Goal: Task Accomplishment & Management: Use online tool/utility

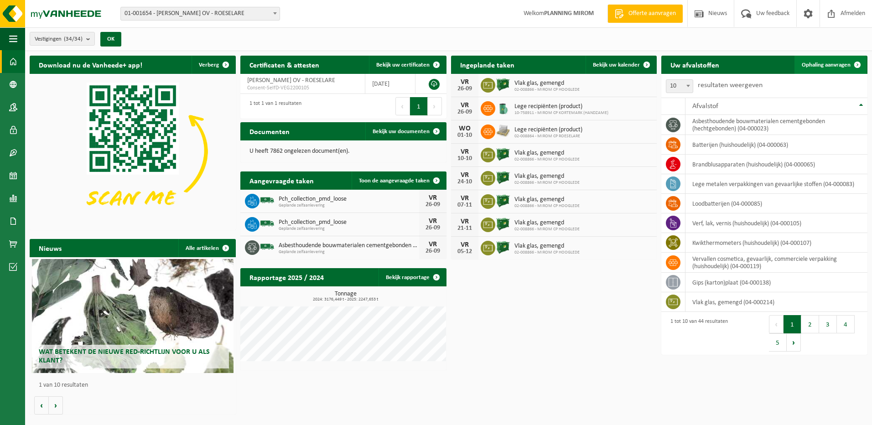
click at [825, 62] on span "Ophaling aanvragen" at bounding box center [826, 65] width 49 height 6
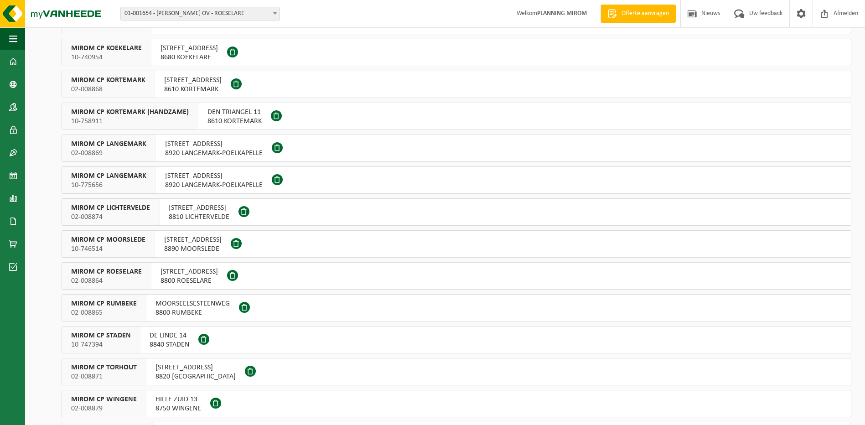
scroll to position [137, 0]
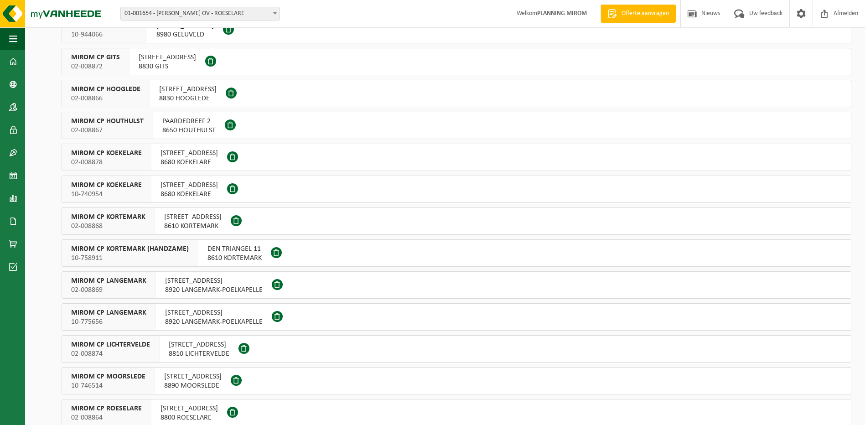
click at [204, 94] on span "8830 HOOGLEDE" at bounding box center [187, 98] width 57 height 9
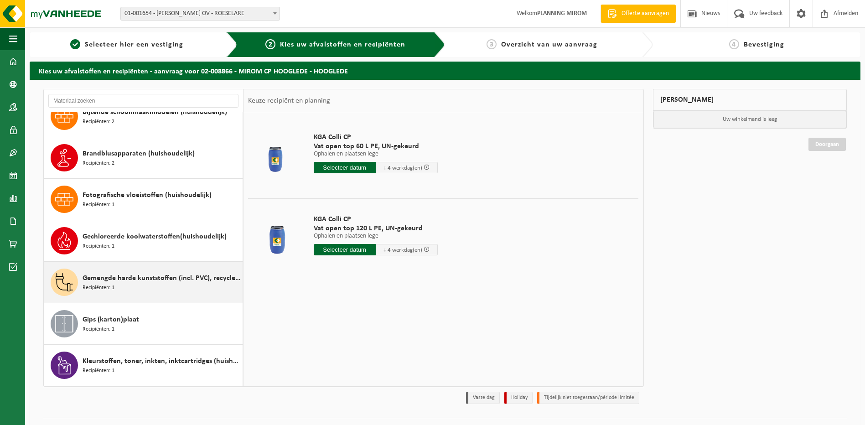
scroll to position [228, 0]
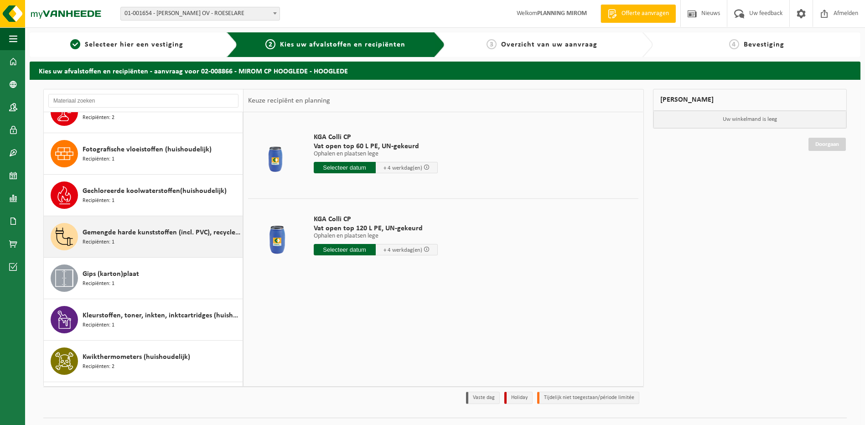
click at [151, 235] on span "Gemengde harde kunststoffen (incl. PVC), recycleerbaar (huishoudelijk)" at bounding box center [162, 232] width 158 height 11
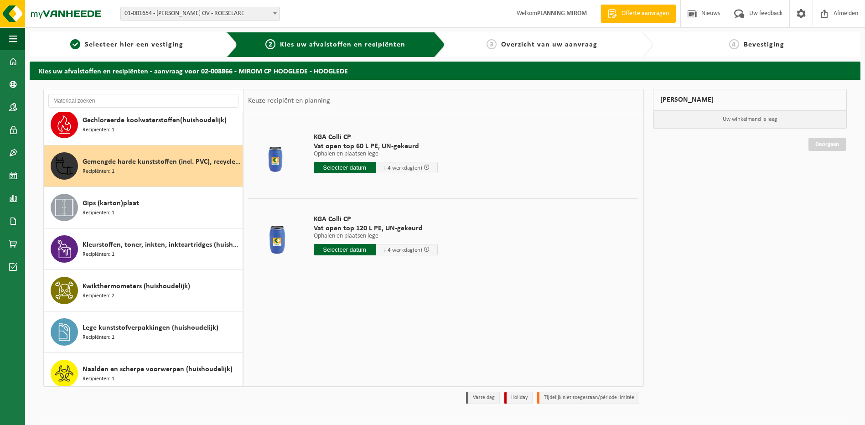
scroll to position [332, 0]
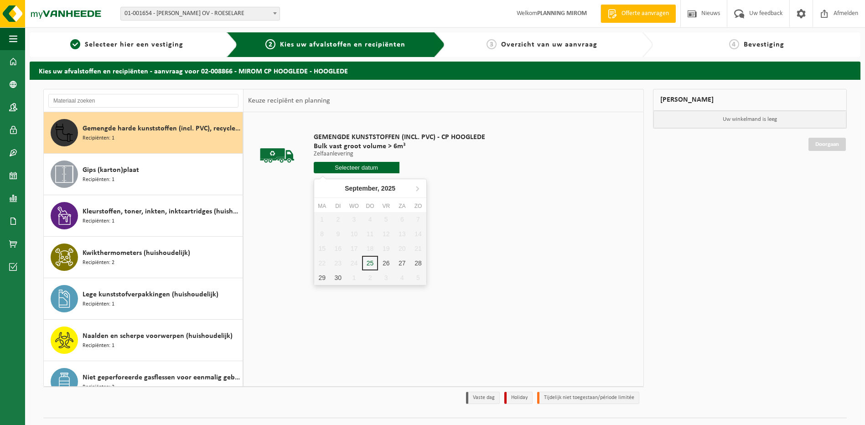
click at [380, 170] on input "text" at bounding box center [357, 167] width 86 height 11
click at [383, 261] on div "26" at bounding box center [386, 263] width 16 height 15
type input "Van 2025-09-26"
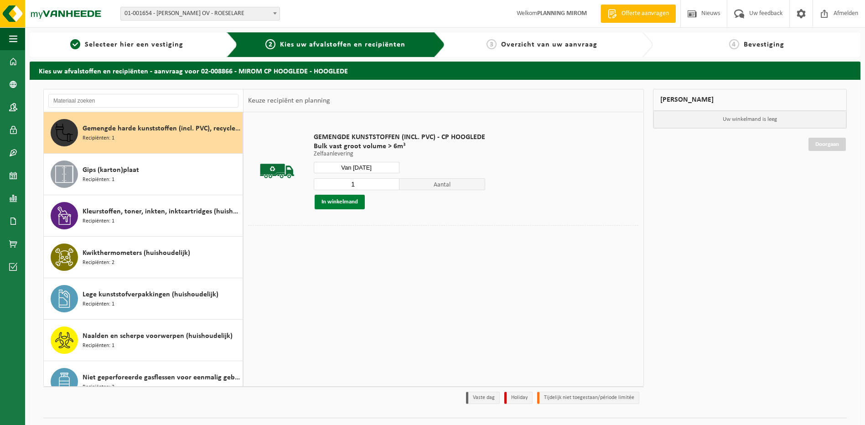
click at [348, 203] on button "In winkelmand" at bounding box center [340, 202] width 50 height 15
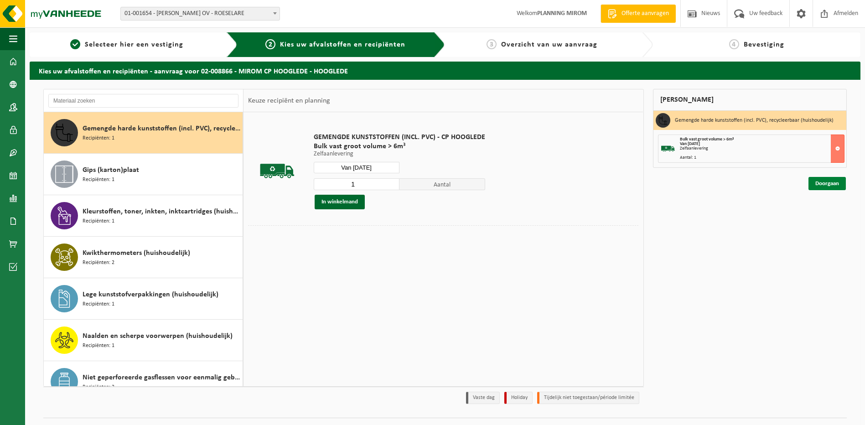
click at [820, 183] on link "Doorgaan" at bounding box center [827, 183] width 37 height 13
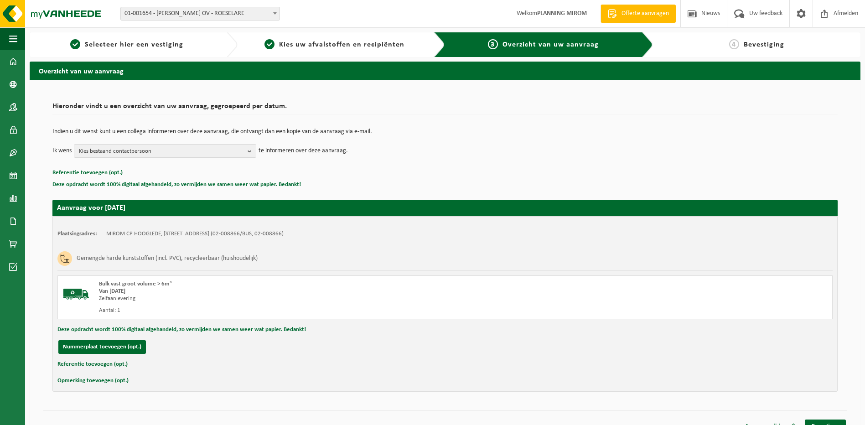
scroll to position [13, 0]
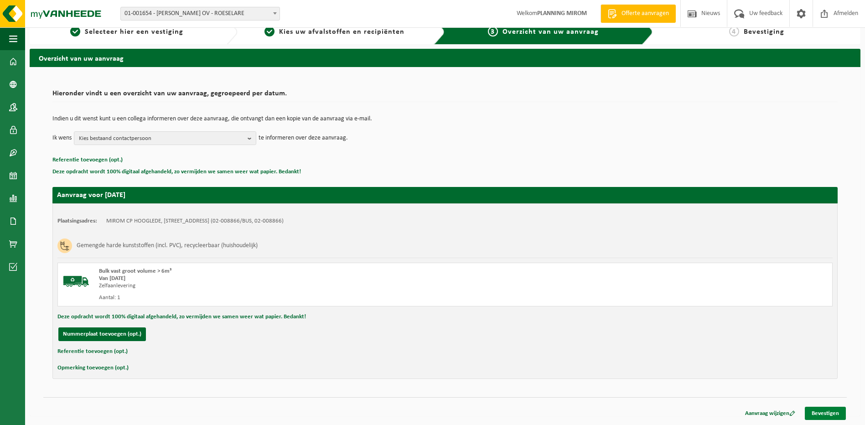
click at [823, 413] on link "Bevestigen" at bounding box center [825, 413] width 41 height 13
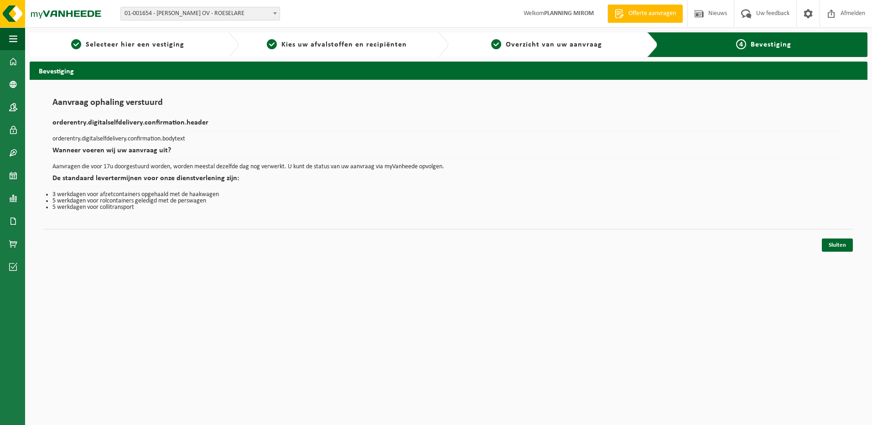
click at [437, 278] on html "Vestiging: 01-001654 - [PERSON_NAME] OV - [GEOGRAPHIC_DATA] 02-008877 - MIROM C…" at bounding box center [436, 212] width 872 height 425
